Goal: Information Seeking & Learning: Compare options

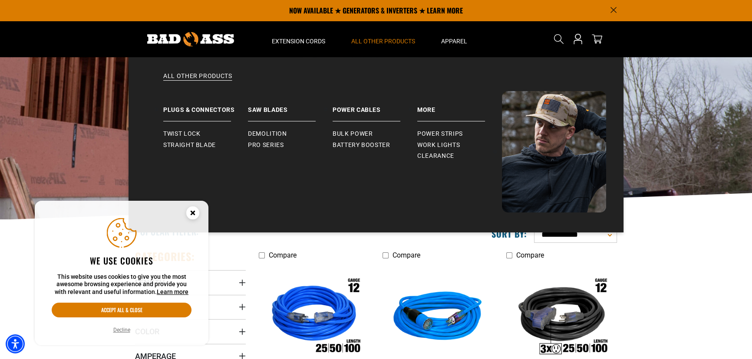
click at [373, 38] on span "All Other Products" at bounding box center [383, 41] width 64 height 8
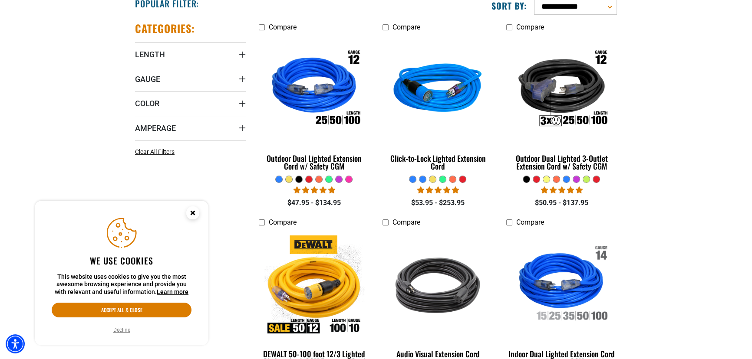
scroll to position [237, 0]
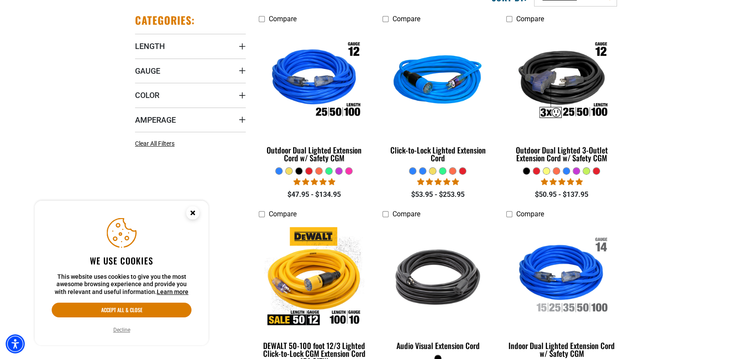
click at [187, 209] on icon "Close this option" at bounding box center [193, 214] width 26 height 26
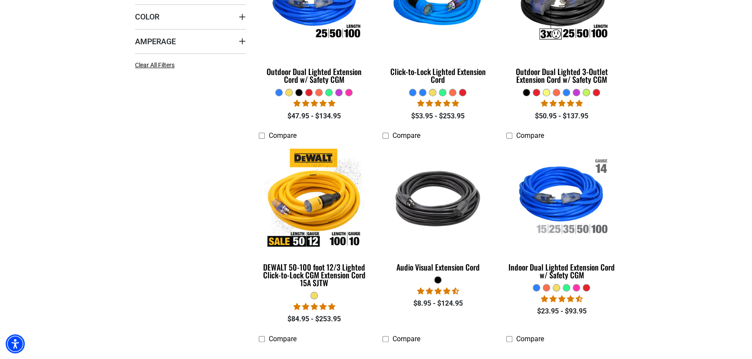
scroll to position [316, 0]
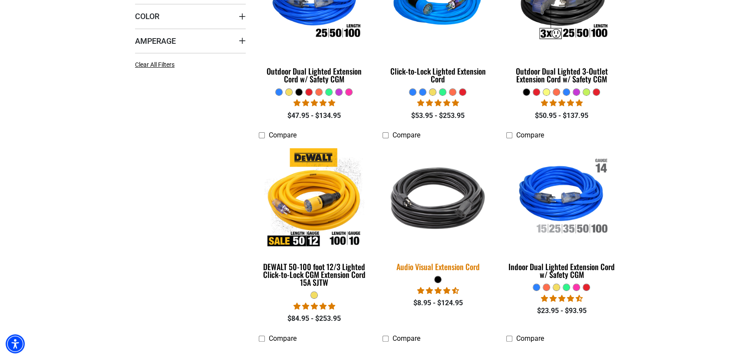
click at [428, 210] on img at bounding box center [438, 198] width 122 height 111
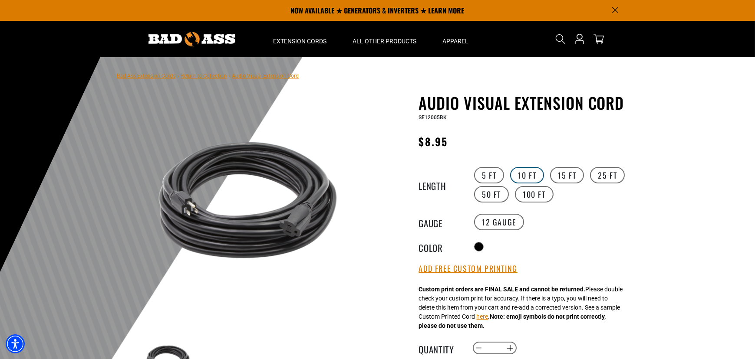
click at [525, 175] on label "10 FT" at bounding box center [527, 175] width 34 height 16
click at [604, 175] on label "25 FT" at bounding box center [607, 175] width 35 height 16
click at [489, 192] on label "50 FT" at bounding box center [491, 194] width 35 height 16
click at [538, 197] on label "100 FT" at bounding box center [534, 194] width 39 height 16
click at [528, 191] on label "100 FT" at bounding box center [534, 194] width 39 height 16
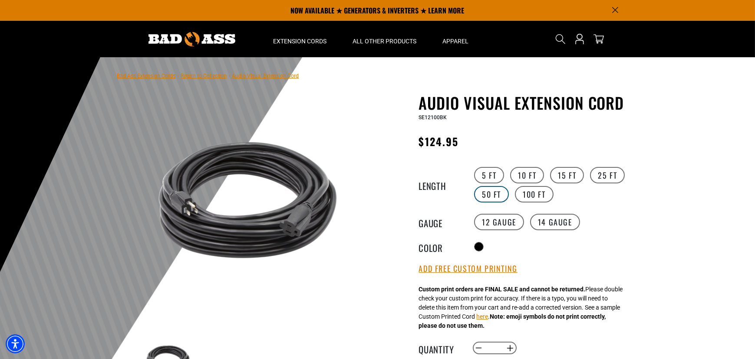
click at [494, 194] on label "50 FT" at bounding box center [491, 194] width 35 height 16
click at [561, 221] on label "14 Gauge products.product.variant_sold_out_or_unavailable" at bounding box center [555, 222] width 50 height 16
click at [500, 217] on label "12 Gauge" at bounding box center [499, 222] width 50 height 16
click at [555, 221] on label "14 Gauge products.product.variant_sold_out_or_unavailable" at bounding box center [555, 222] width 50 height 16
click at [614, 174] on label "25 FT" at bounding box center [607, 175] width 35 height 16
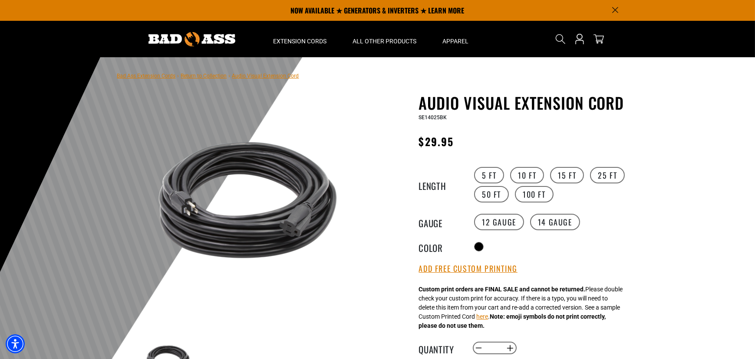
click at [205, 76] on link "Return to Collection" at bounding box center [204, 76] width 46 height 6
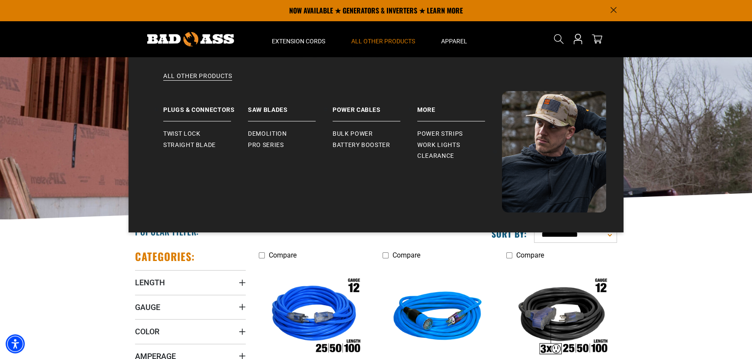
click at [386, 39] on span "All Other Products" at bounding box center [383, 41] width 64 height 8
click at [190, 133] on span "Twist Lock" at bounding box center [181, 134] width 37 height 8
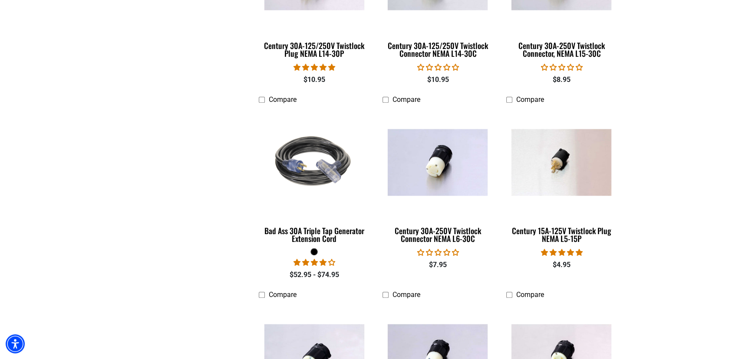
scroll to position [531, 0]
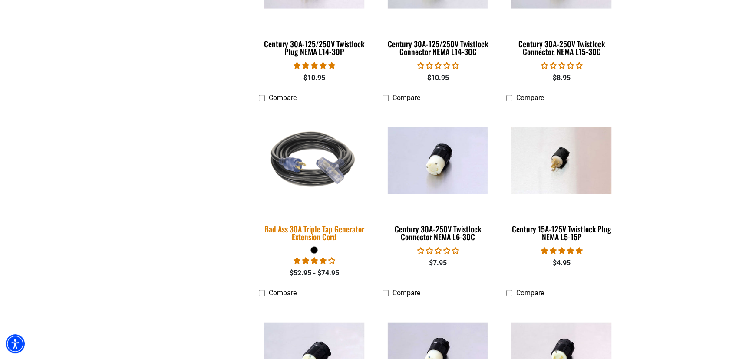
click at [314, 187] on img at bounding box center [315, 160] width 122 height 111
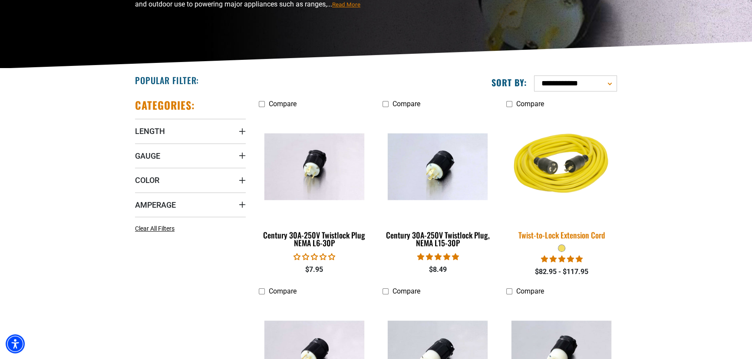
scroll to position [158, 0]
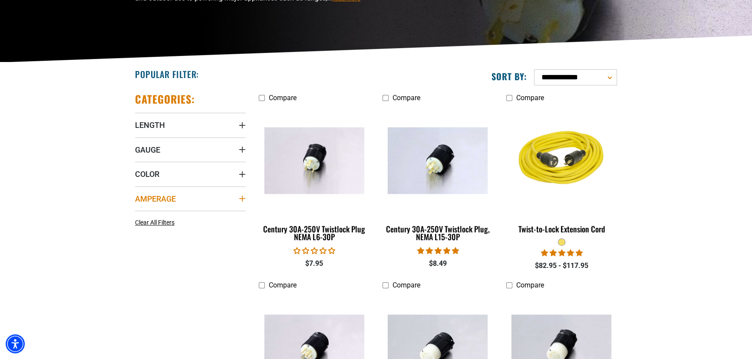
click at [239, 196] on icon "Amperage" at bounding box center [242, 198] width 7 height 7
click at [239, 196] on div "Amperage" at bounding box center [242, 198] width 7 height 7
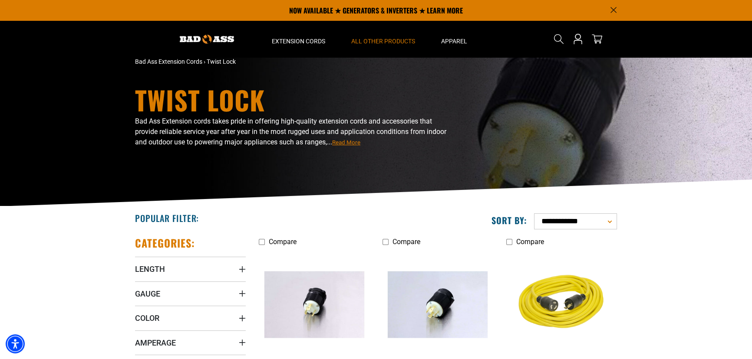
scroll to position [0, 0]
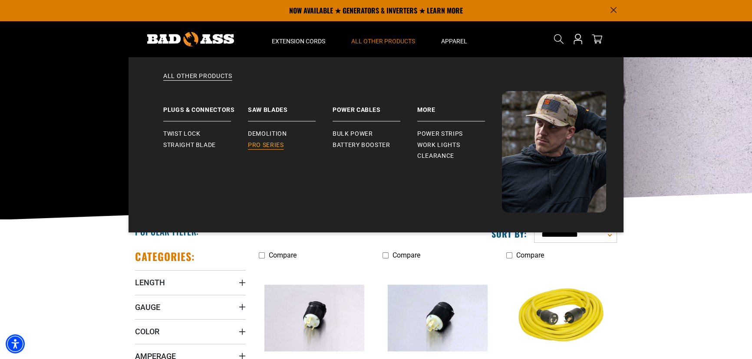
click at [278, 144] on span "Pro Series" at bounding box center [266, 146] width 36 height 8
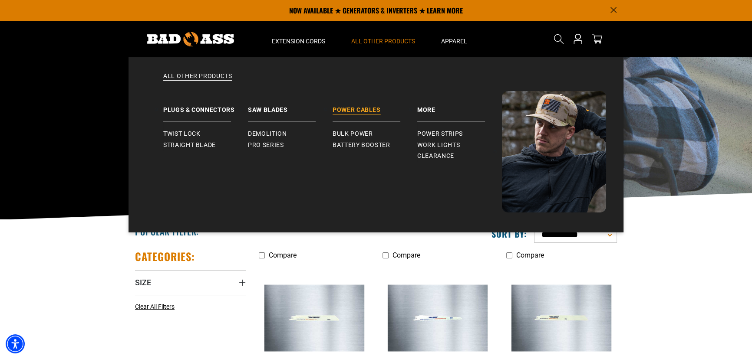
click at [362, 106] on link "Power Cables" at bounding box center [375, 106] width 85 height 30
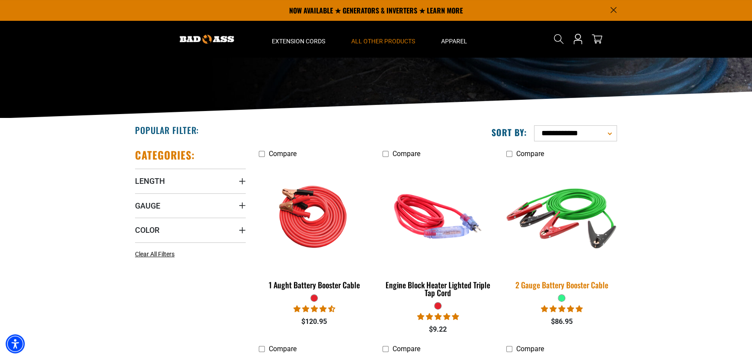
scroll to position [79, 0]
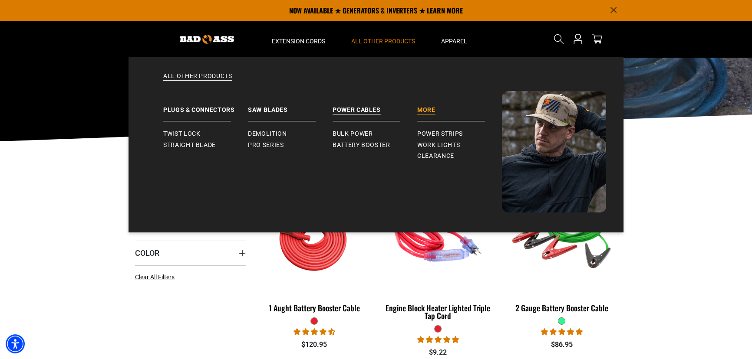
click at [429, 109] on link "More" at bounding box center [459, 106] width 85 height 30
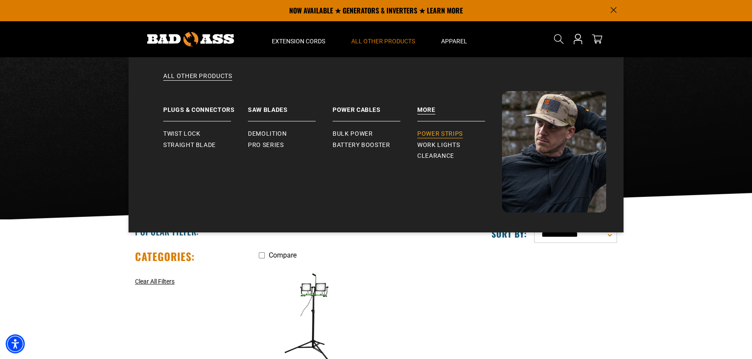
click at [438, 132] on span "Power Strips" at bounding box center [440, 134] width 46 height 8
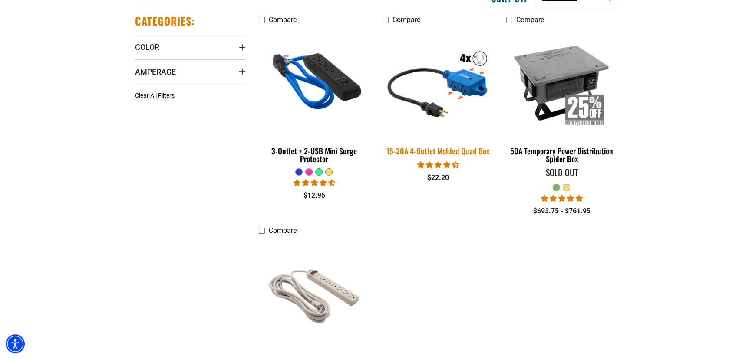
scroll to position [237, 0]
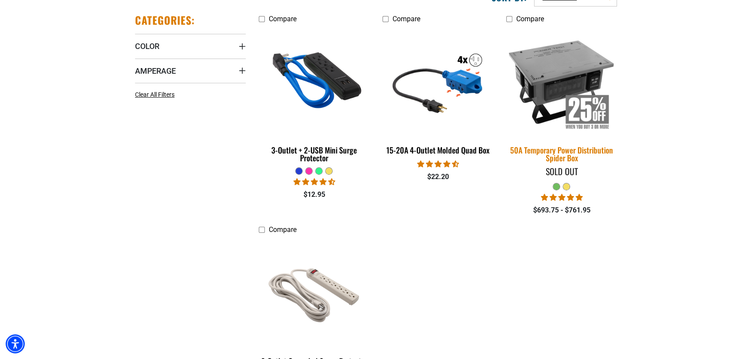
click at [577, 69] on img at bounding box center [562, 81] width 122 height 111
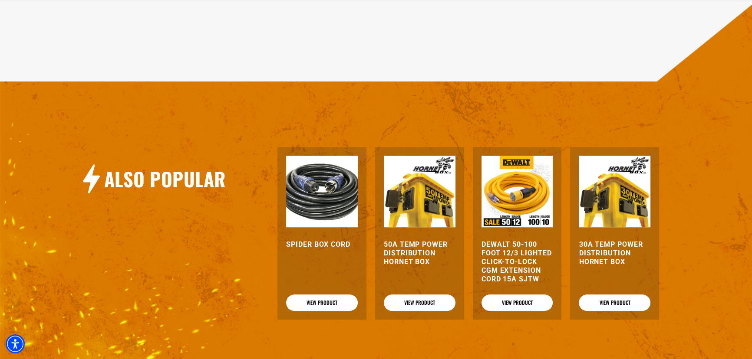
scroll to position [868, 0]
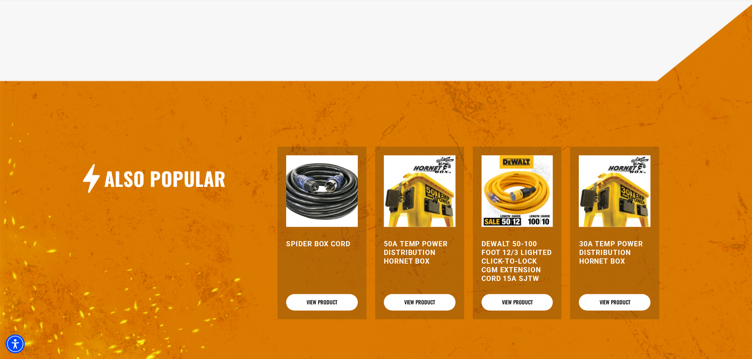
click at [430, 198] on img at bounding box center [420, 191] width 72 height 72
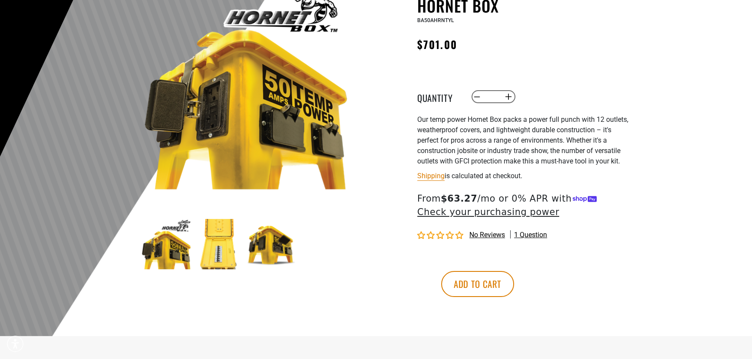
scroll to position [118, 0]
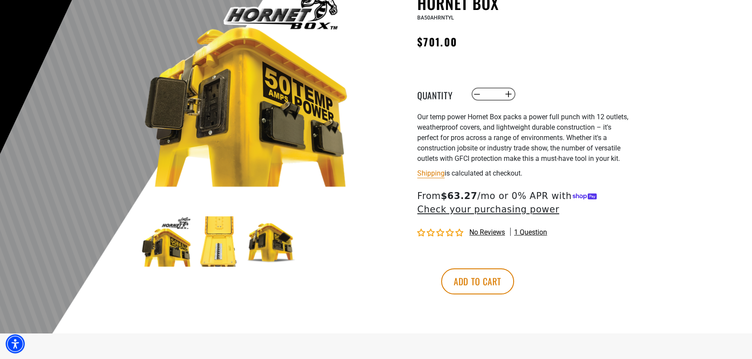
click at [214, 246] on img at bounding box center [219, 242] width 50 height 50
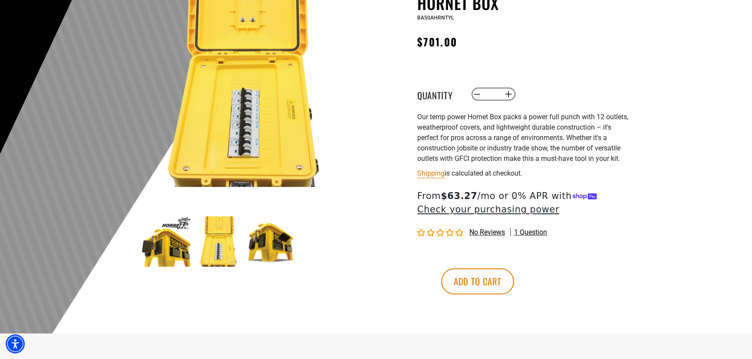
click at [269, 241] on img at bounding box center [271, 242] width 50 height 50
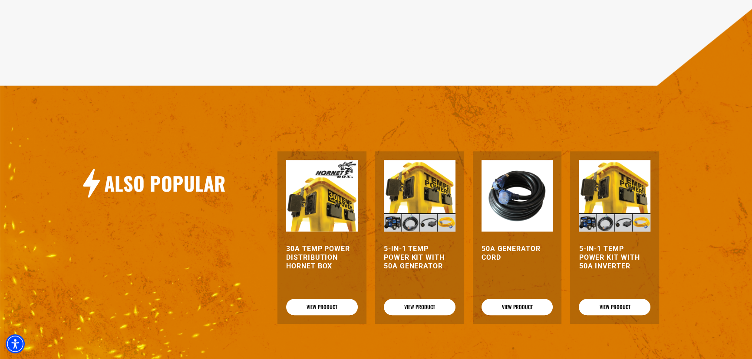
scroll to position [789, 0]
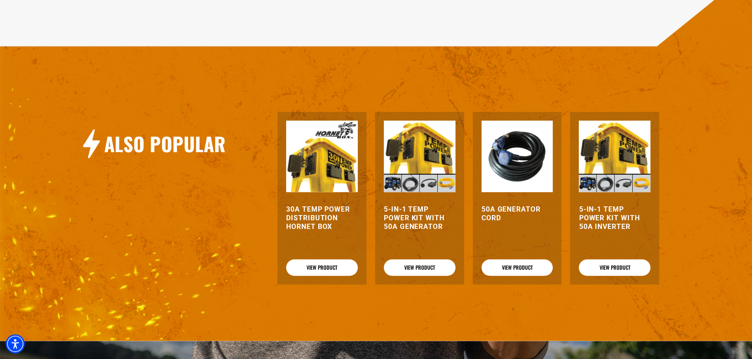
click at [290, 171] on img at bounding box center [322, 157] width 72 height 72
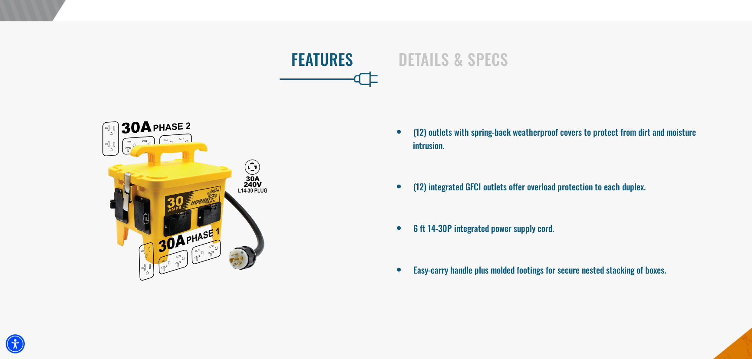
scroll to position [434, 0]
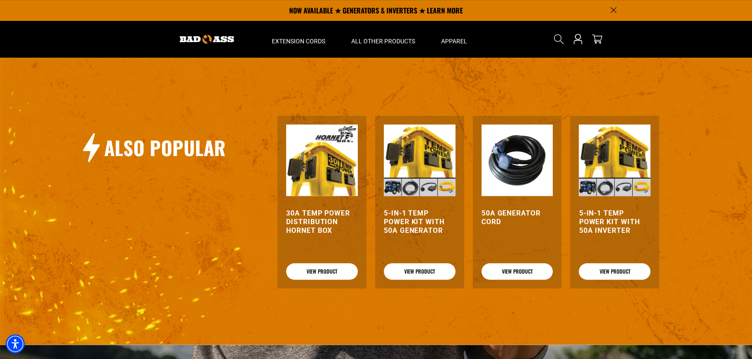
scroll to position [778, 0]
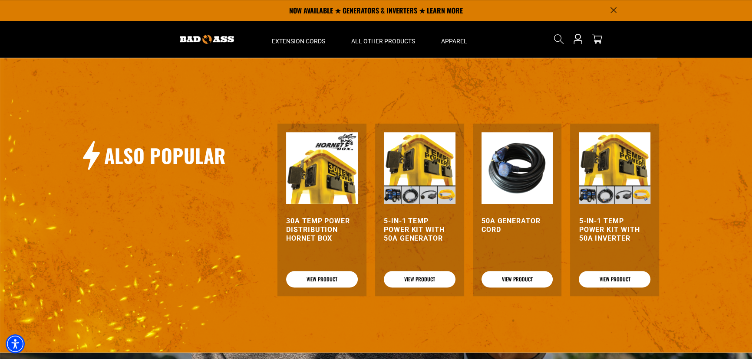
click at [422, 165] on img at bounding box center [420, 168] width 72 height 72
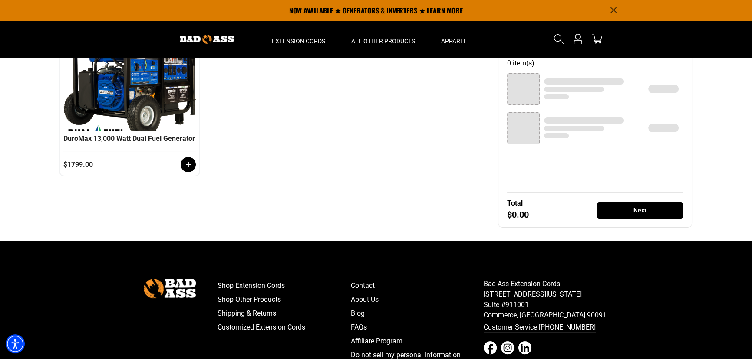
scroll to position [118, 0]
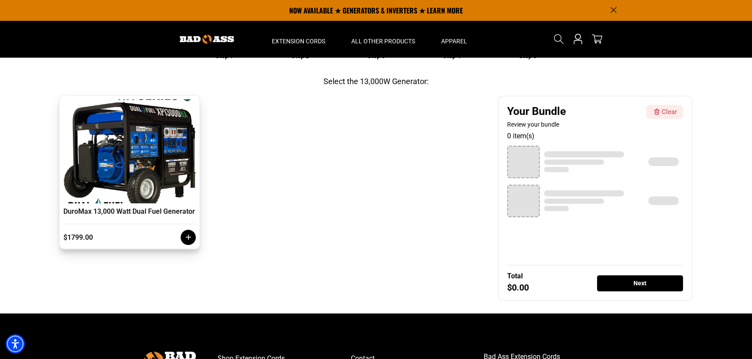
click at [187, 242] on icon at bounding box center [188, 237] width 9 height 9
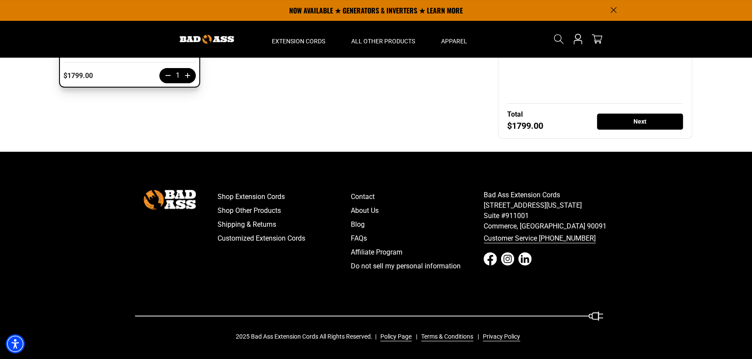
scroll to position [83, 0]
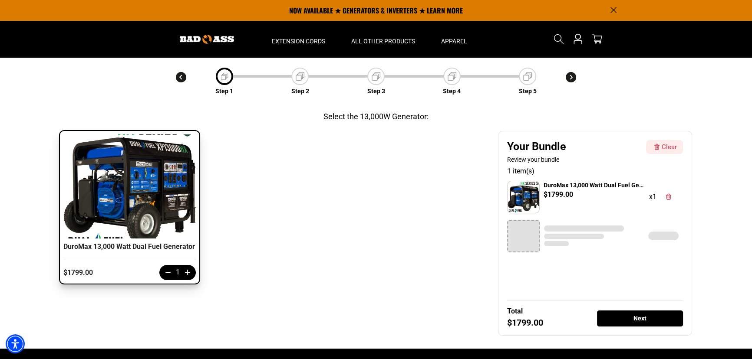
click at [534, 241] on div at bounding box center [523, 236] width 33 height 33
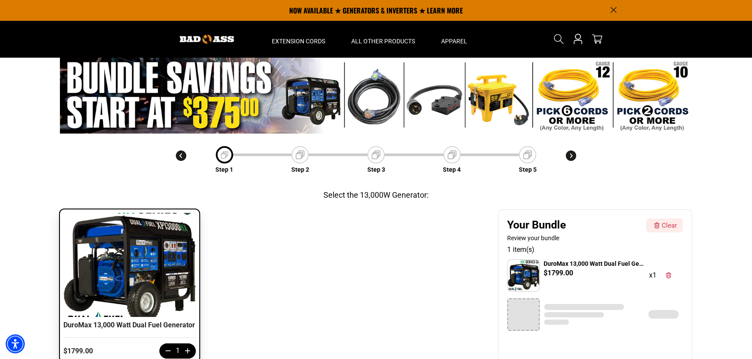
scroll to position [4, 0]
click at [303, 158] on img at bounding box center [300, 155] width 12 height 12
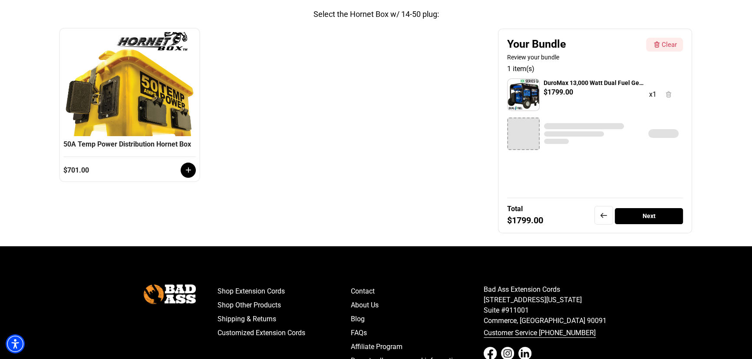
scroll to position [188, 0]
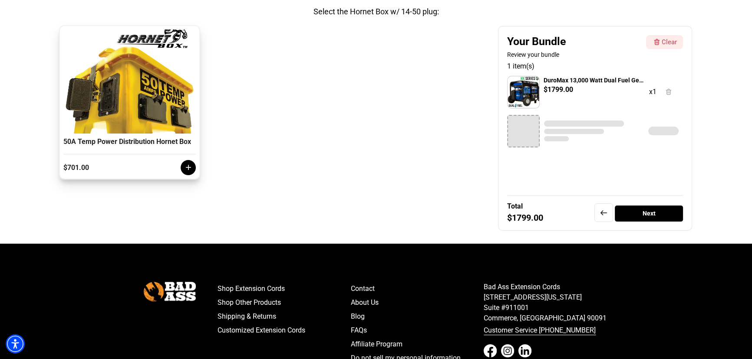
click at [183, 169] on div at bounding box center [188, 167] width 15 height 15
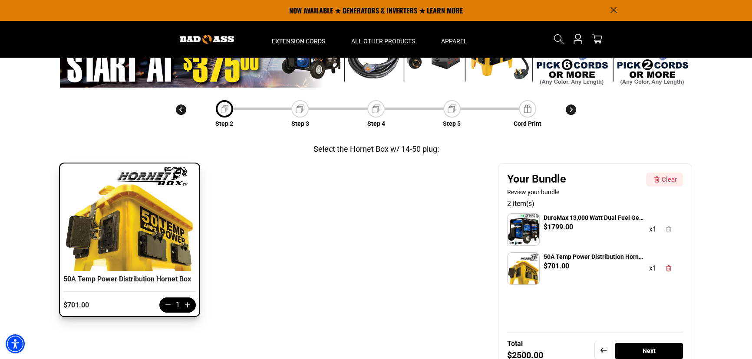
scroll to position [30, 0]
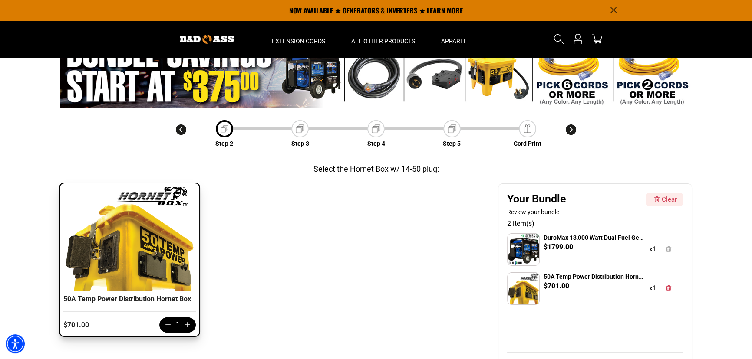
click at [297, 126] on img at bounding box center [300, 129] width 12 height 12
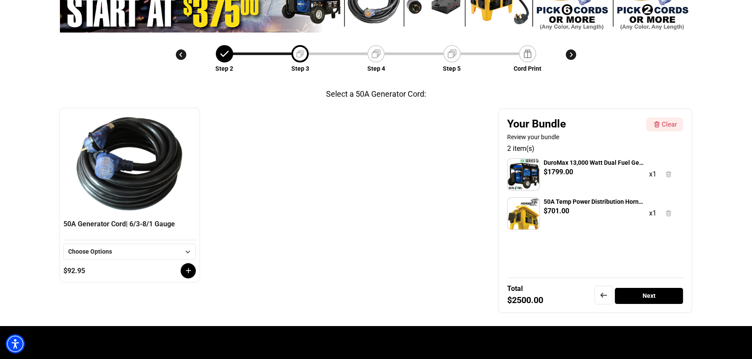
scroll to position [109, 0]
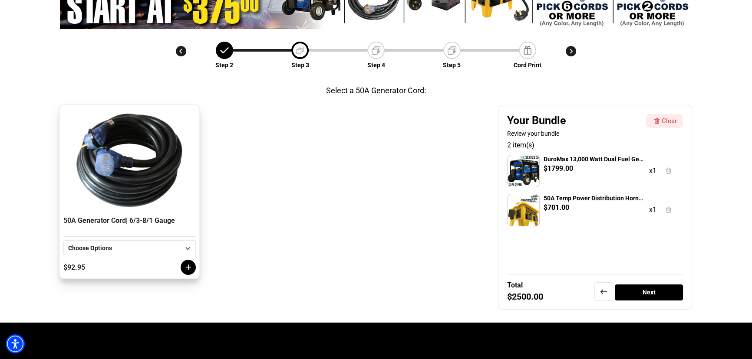
click at [185, 244] on icon at bounding box center [187, 248] width 11 height 11
click at [177, 276] on li "30 FT" at bounding box center [130, 279] width 132 height 15
click at [190, 265] on icon at bounding box center [188, 267] width 9 height 9
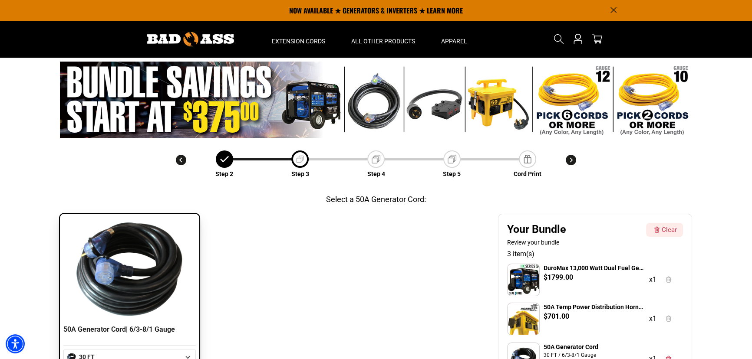
scroll to position [0, 0]
click at [208, 39] on img at bounding box center [190, 39] width 87 height 14
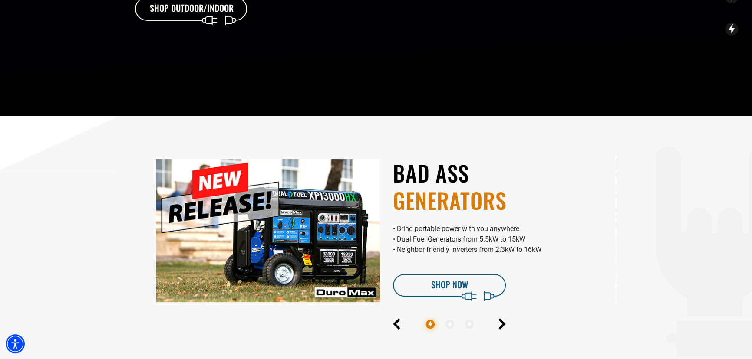
scroll to position [316, 0]
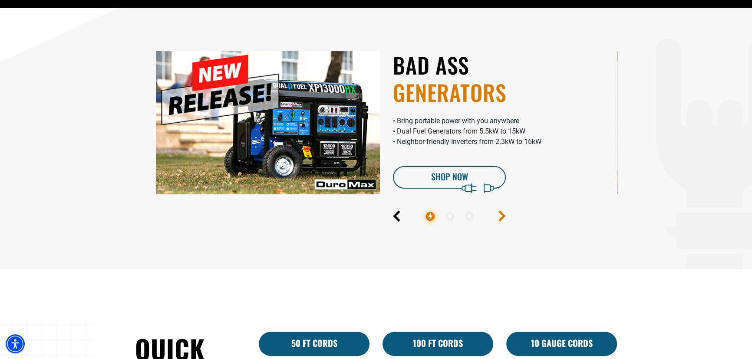
click at [504, 218] on icon "Next" at bounding box center [501, 216] width 5 height 10
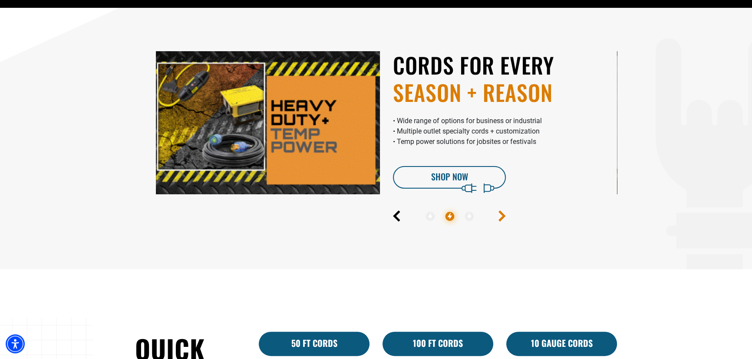
click at [499, 216] on icon "Next" at bounding box center [501, 216] width 7 height 11
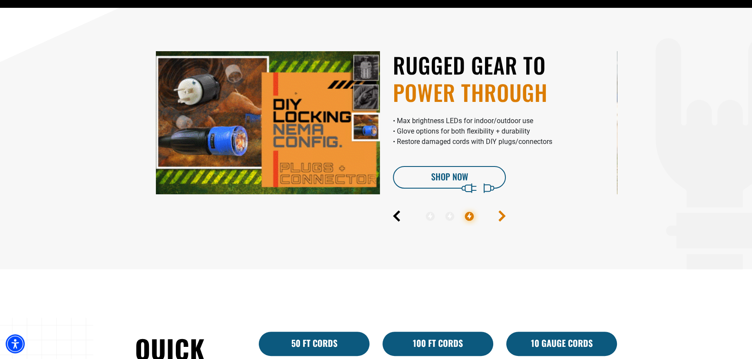
click at [499, 216] on icon "Next" at bounding box center [501, 216] width 7 height 11
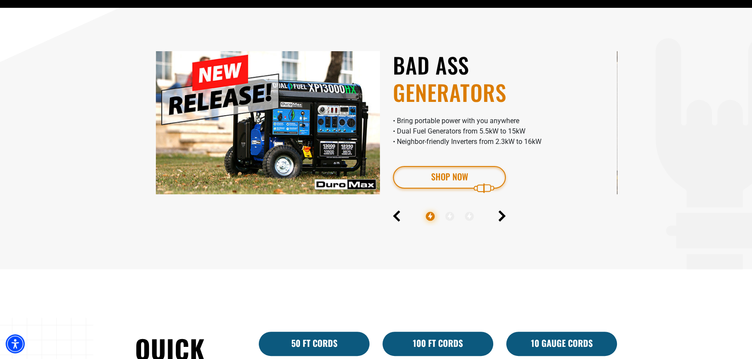
click at [446, 177] on link "Shop Now" at bounding box center [449, 177] width 113 height 23
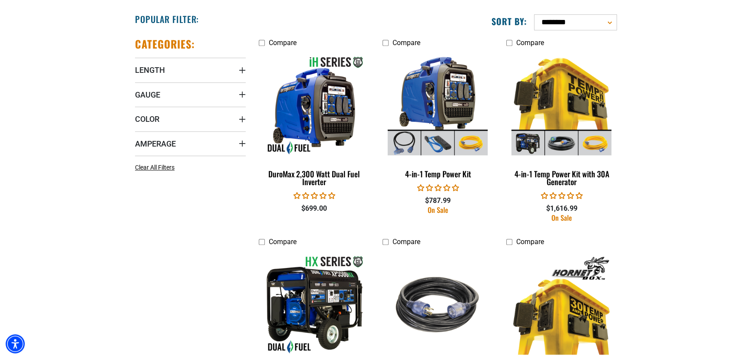
scroll to position [513, 0]
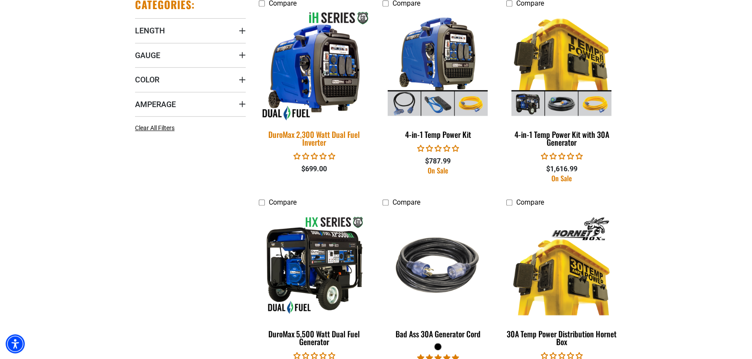
click at [325, 82] on img at bounding box center [315, 65] width 122 height 111
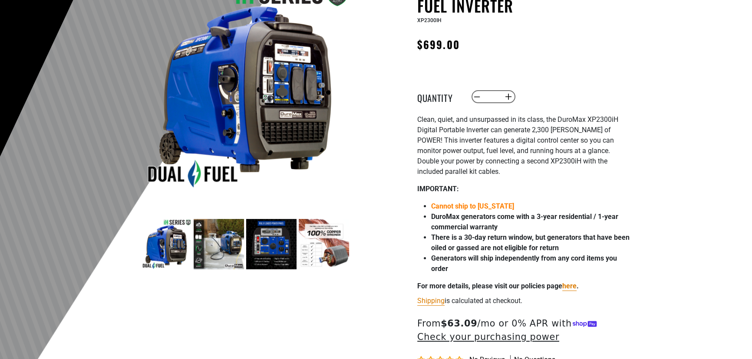
scroll to position [118, 0]
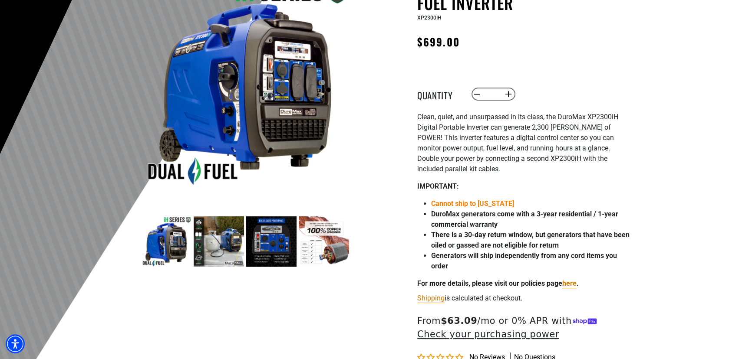
click at [224, 245] on img at bounding box center [219, 242] width 50 height 50
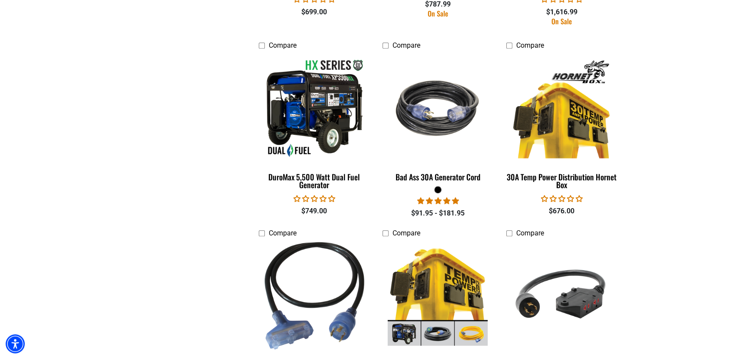
scroll to position [671, 0]
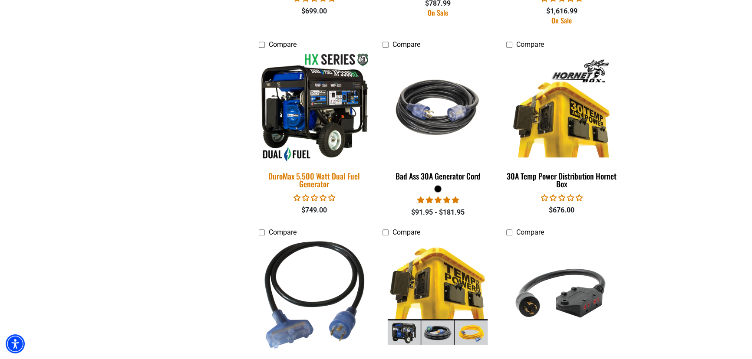
click at [315, 109] on img at bounding box center [315, 107] width 122 height 111
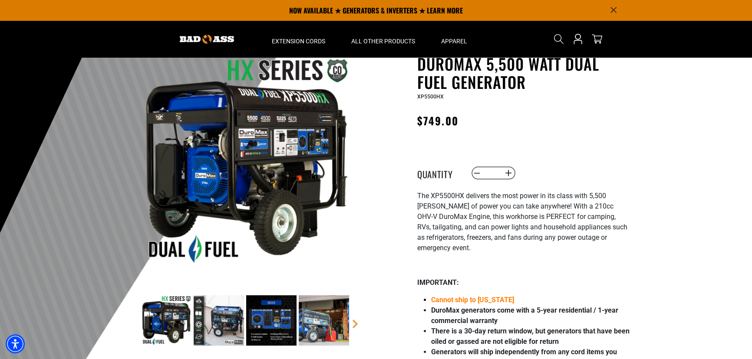
scroll to position [79, 0]
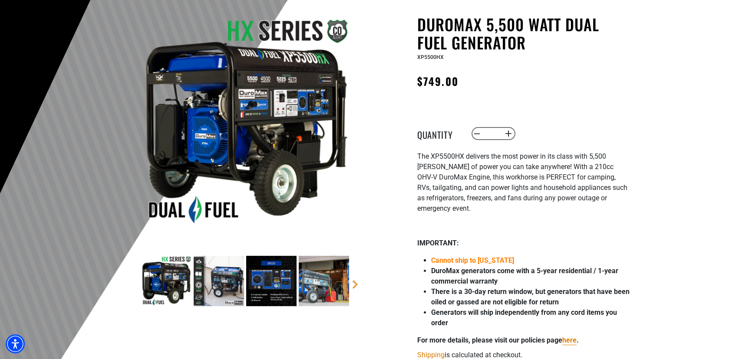
click at [267, 278] on img at bounding box center [271, 281] width 50 height 50
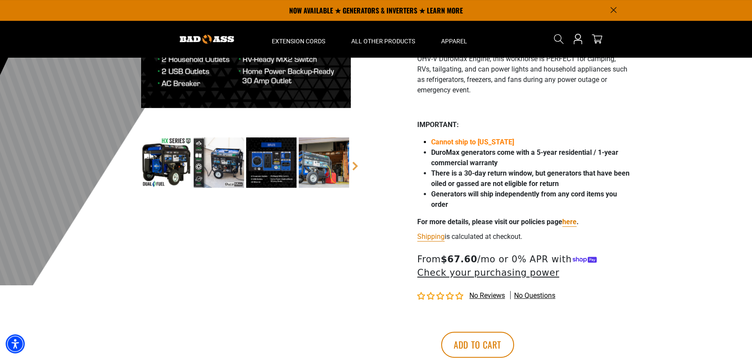
scroll to position [118, 0]
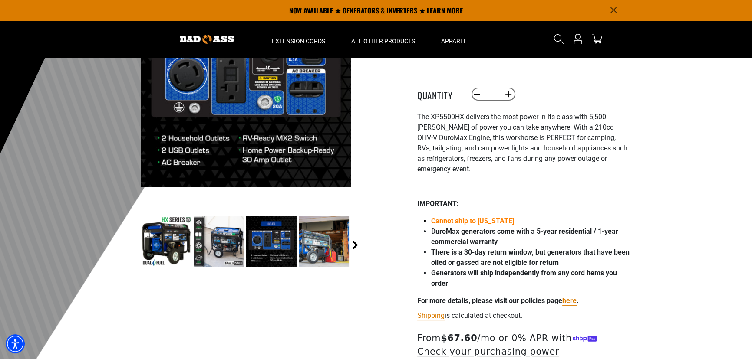
click at [353, 245] on link "Next" at bounding box center [355, 245] width 9 height 9
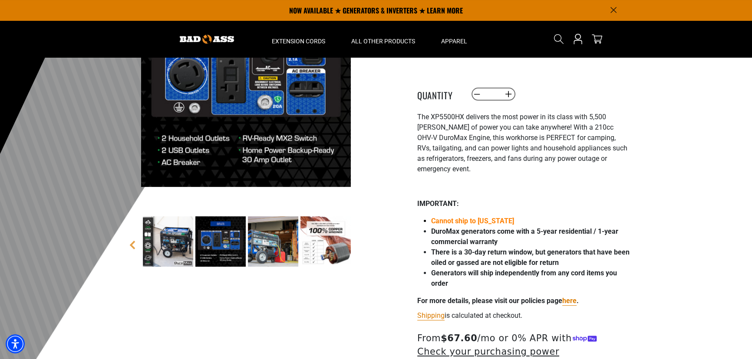
click at [328, 244] on img at bounding box center [325, 242] width 50 height 50
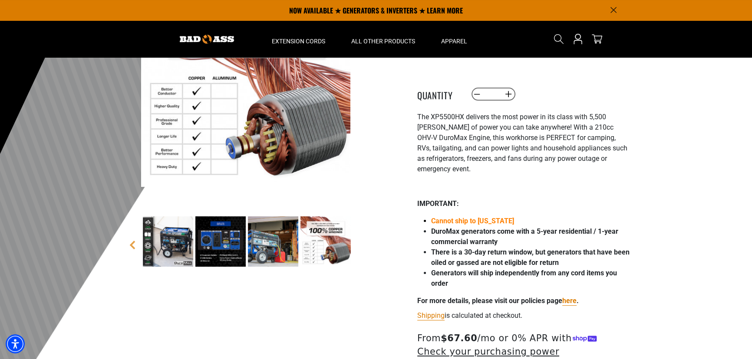
click at [278, 249] on img at bounding box center [273, 242] width 50 height 50
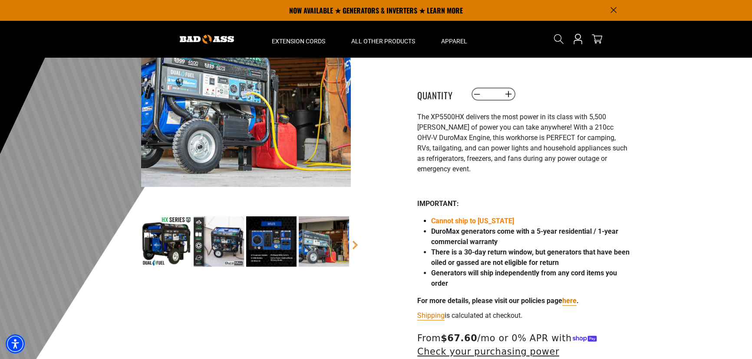
click at [260, 248] on img at bounding box center [271, 242] width 50 height 50
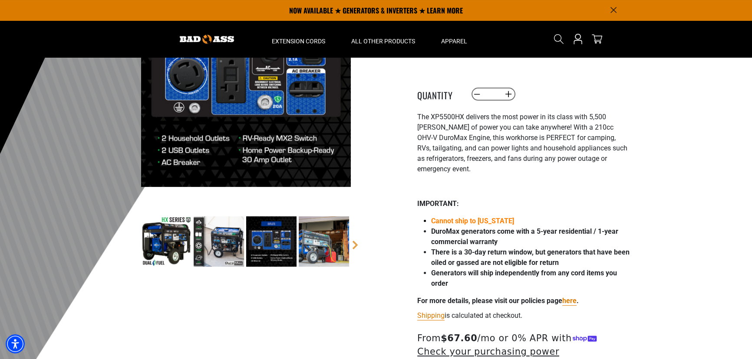
click at [226, 242] on img at bounding box center [219, 242] width 50 height 50
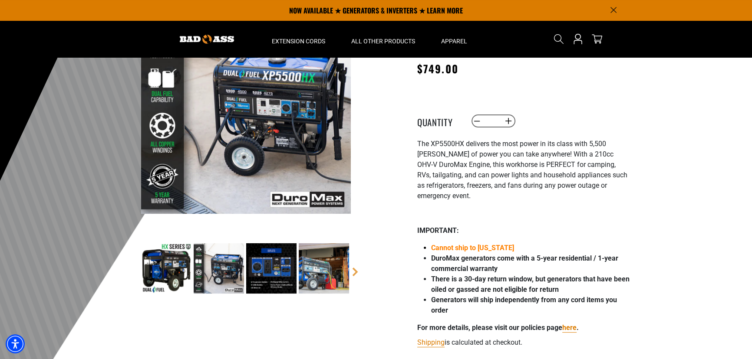
scroll to position [0, 0]
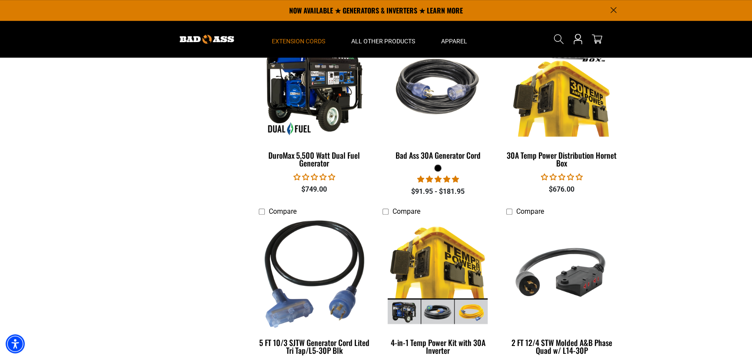
scroll to position [592, 0]
